Goal: Task Accomplishment & Management: Manage account settings

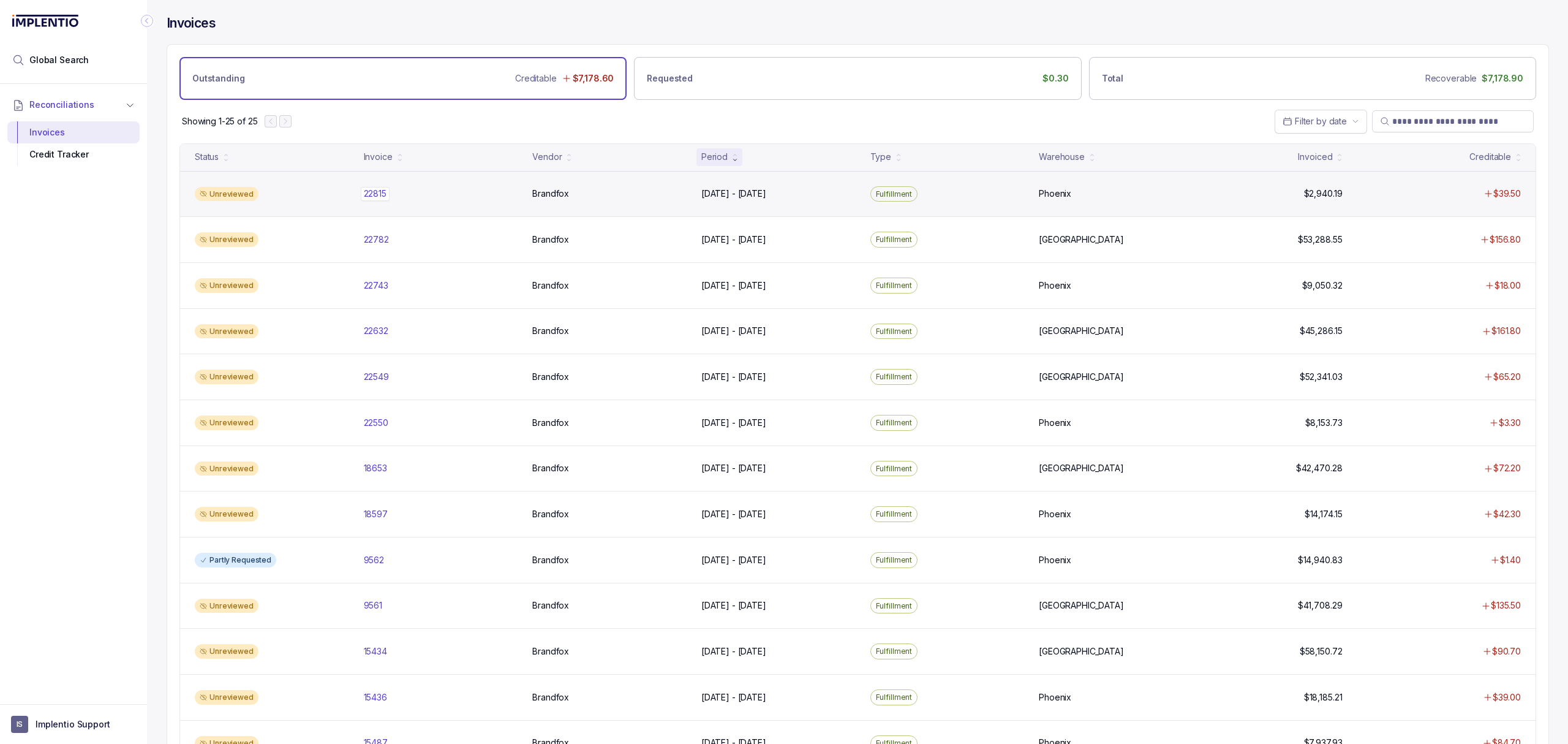
click at [387, 198] on p "22815" at bounding box center [375, 193] width 29 height 13
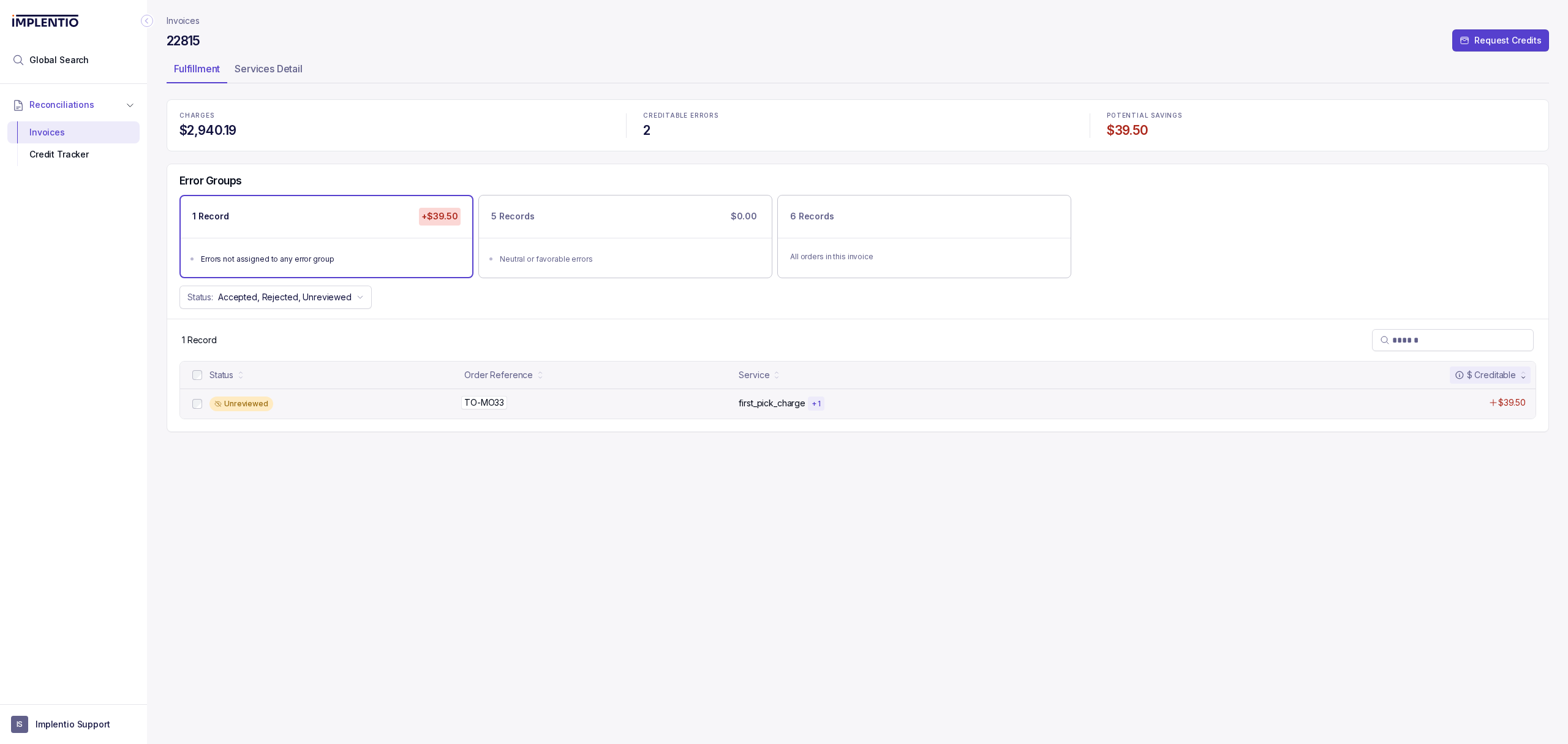
click at [474, 404] on p "TO-MO33" at bounding box center [484, 402] width 46 height 13
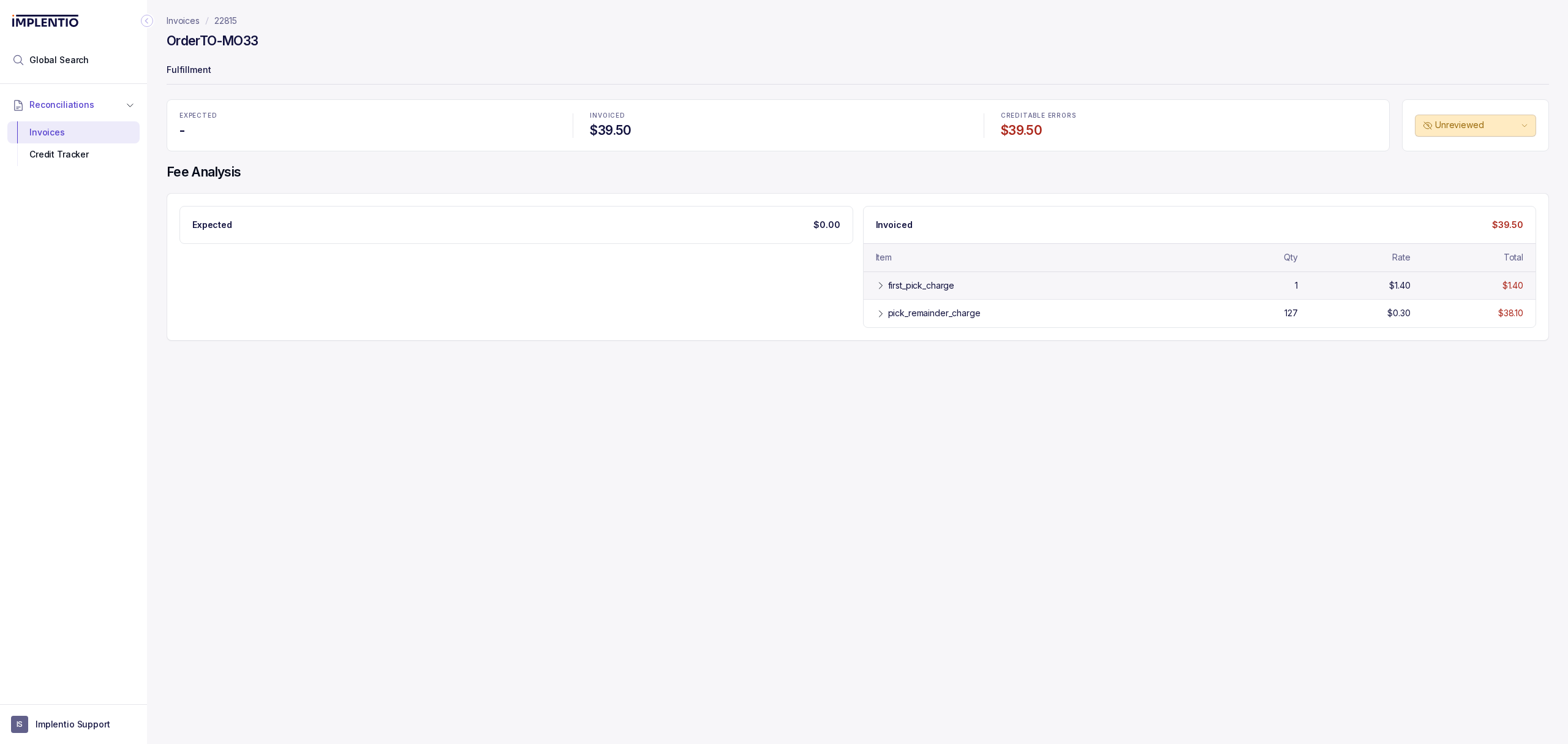
click at [924, 292] on div "first_pick_charge" at bounding box center [922, 285] width 67 height 12
click at [908, 346] on div "pick_remainder_charge" at bounding box center [934, 341] width 92 height 12
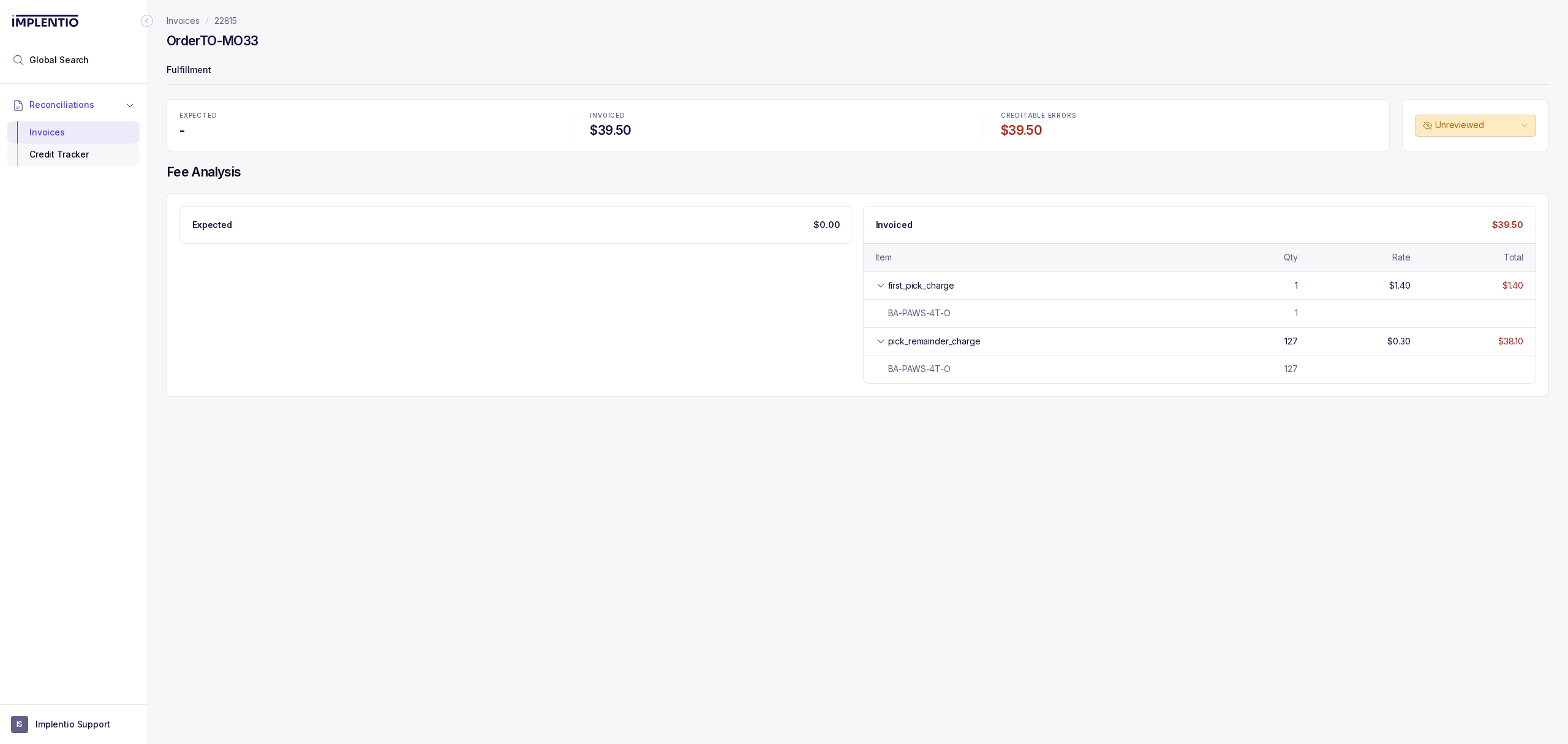
click at [93, 155] on div "Credit Tracker" at bounding box center [74, 155] width 113 height 22
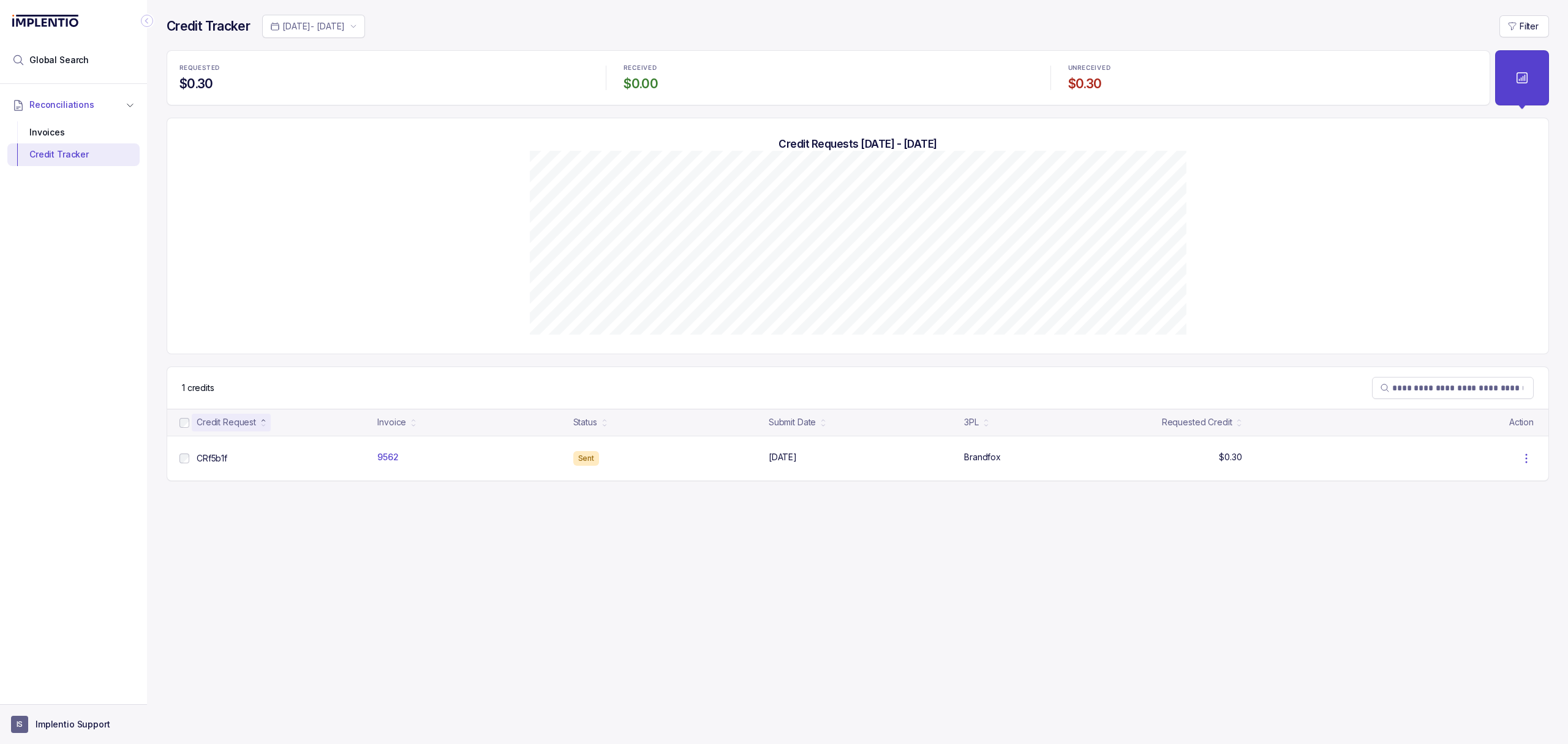
click at [50, 729] on p "Implentio Support" at bounding box center [72, 724] width 75 height 12
click at [62, 700] on p "Logout" at bounding box center [81, 697] width 102 height 12
